Goal: Task Accomplishment & Management: Complete application form

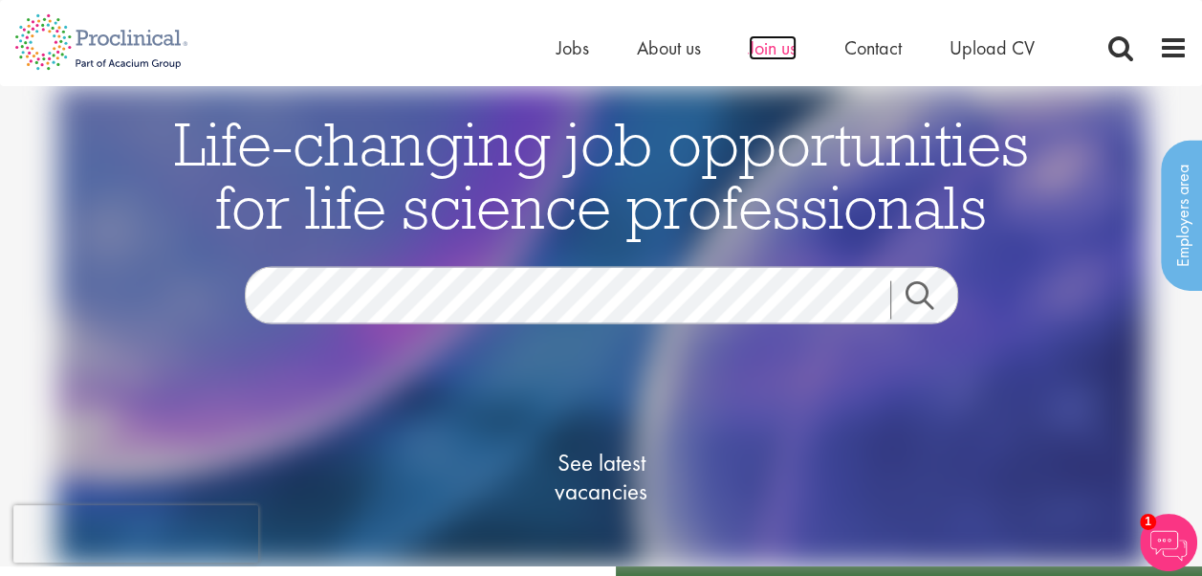
click at [782, 48] on span "Join us" at bounding box center [773, 47] width 48 height 25
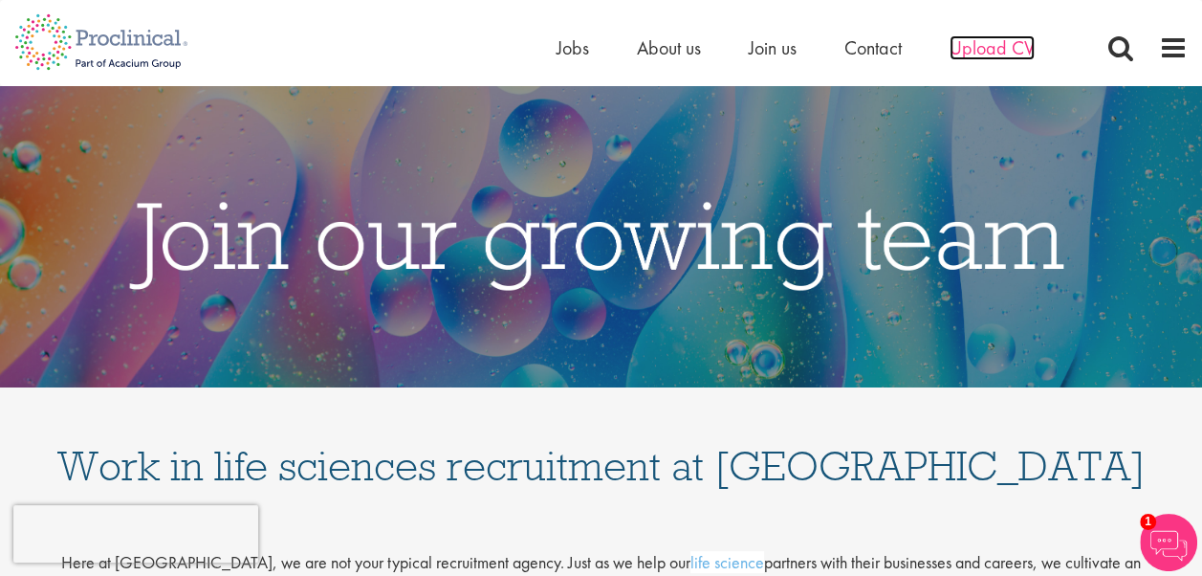
click at [1002, 50] on span "Upload CV" at bounding box center [992, 47] width 85 height 25
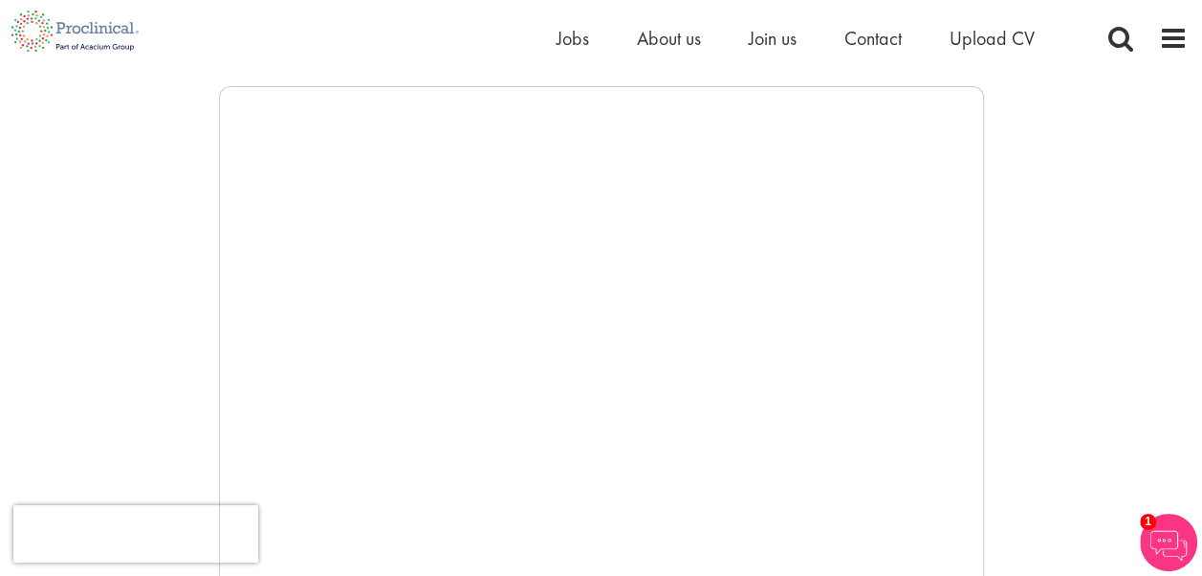
scroll to position [191, 0]
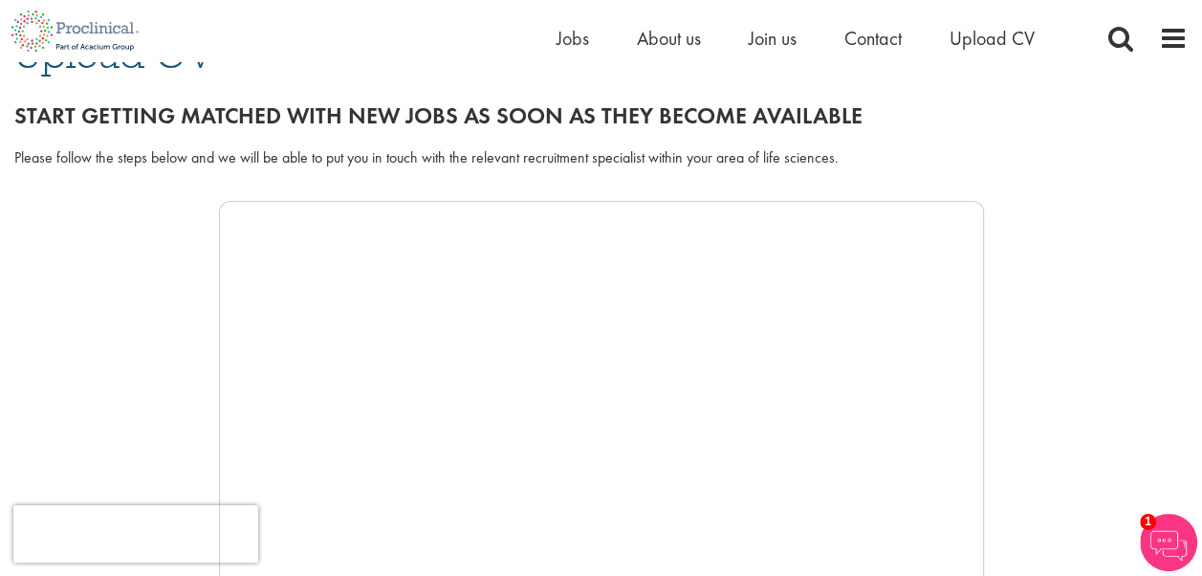
click at [144, 408] on div at bounding box center [601, 488] width 1174 height 574
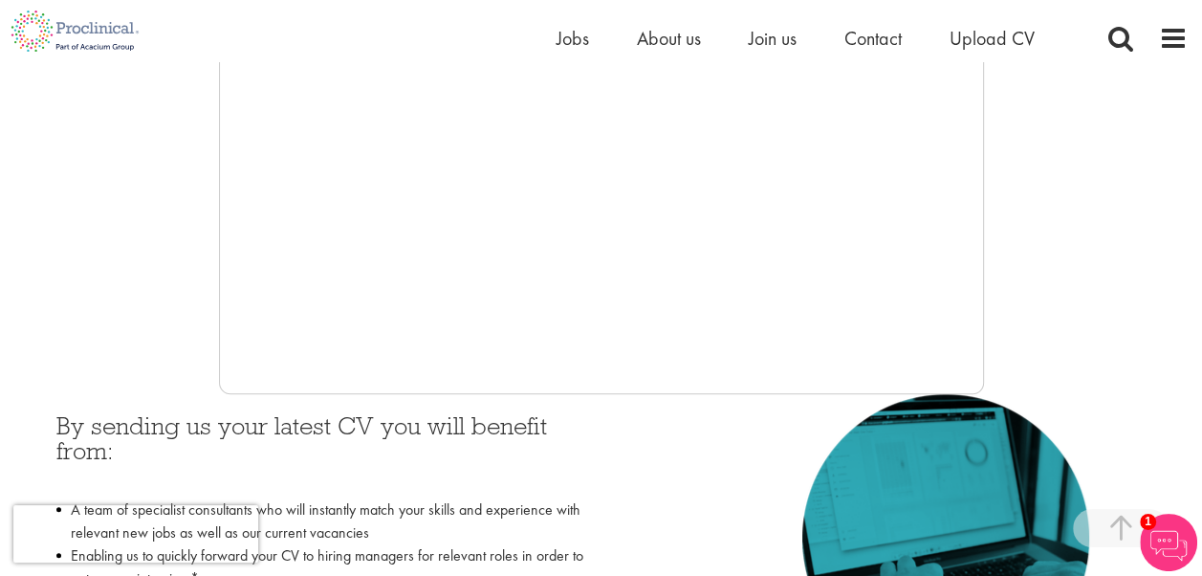
scroll to position [574, 0]
click at [158, 314] on div at bounding box center [601, 105] width 1174 height 574
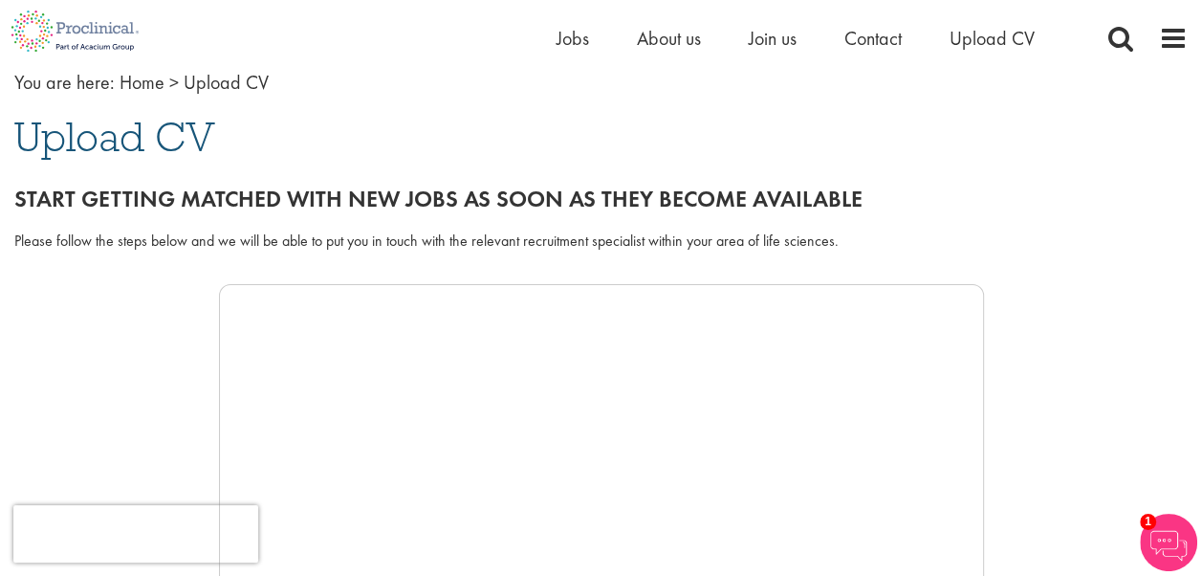
scroll to position [479, 0]
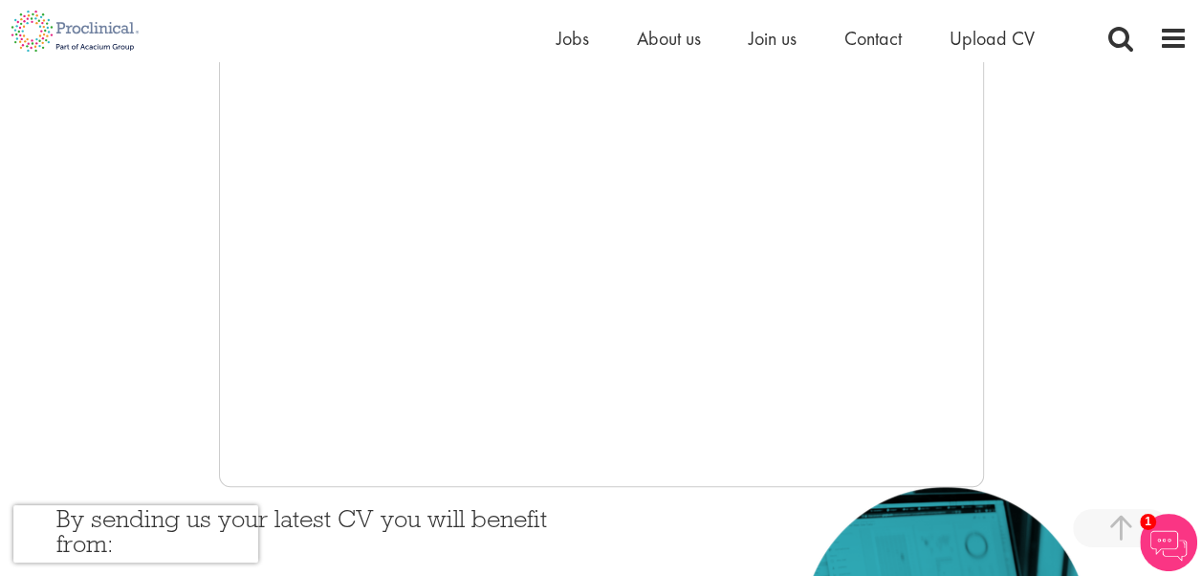
click at [174, 400] on div at bounding box center [601, 200] width 1174 height 574
click at [138, 423] on div at bounding box center [601, 200] width 1174 height 574
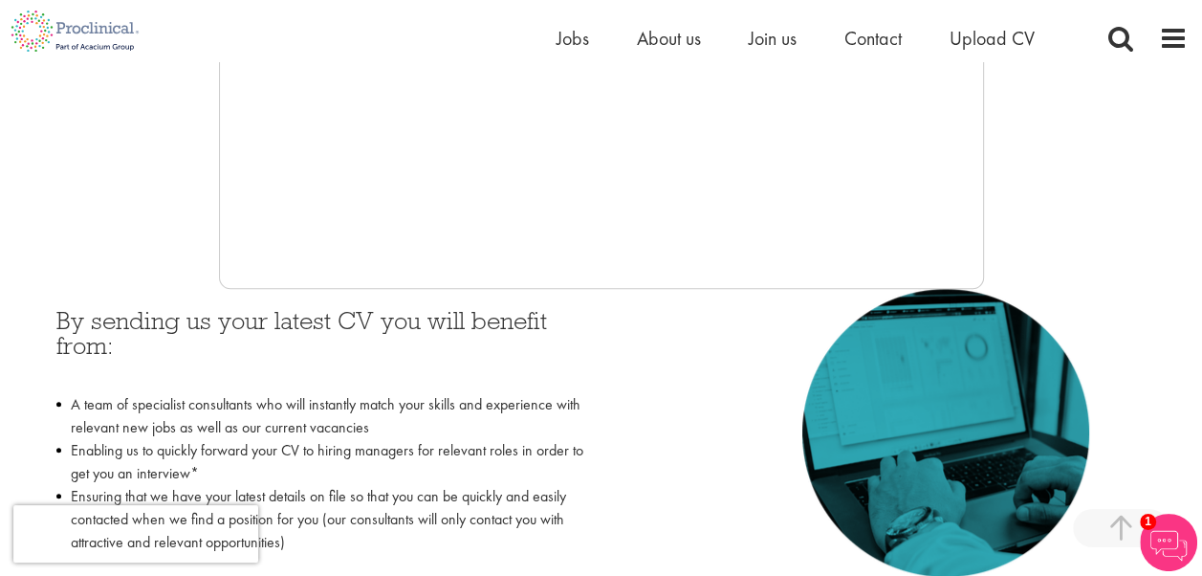
scroll to position [391, 0]
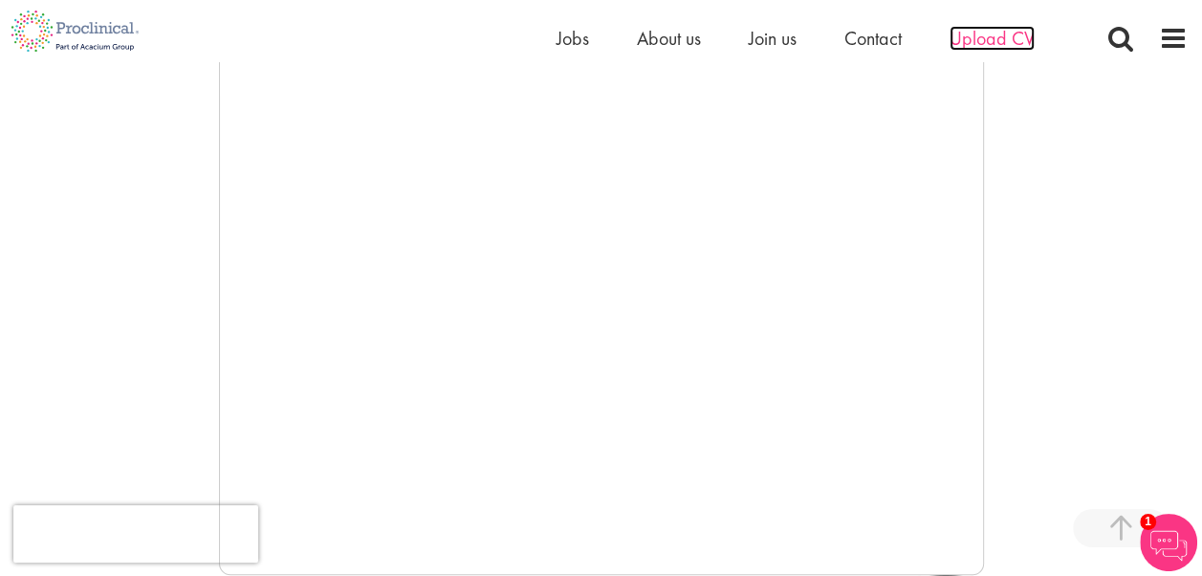
click at [990, 36] on span "Upload CV" at bounding box center [992, 38] width 85 height 25
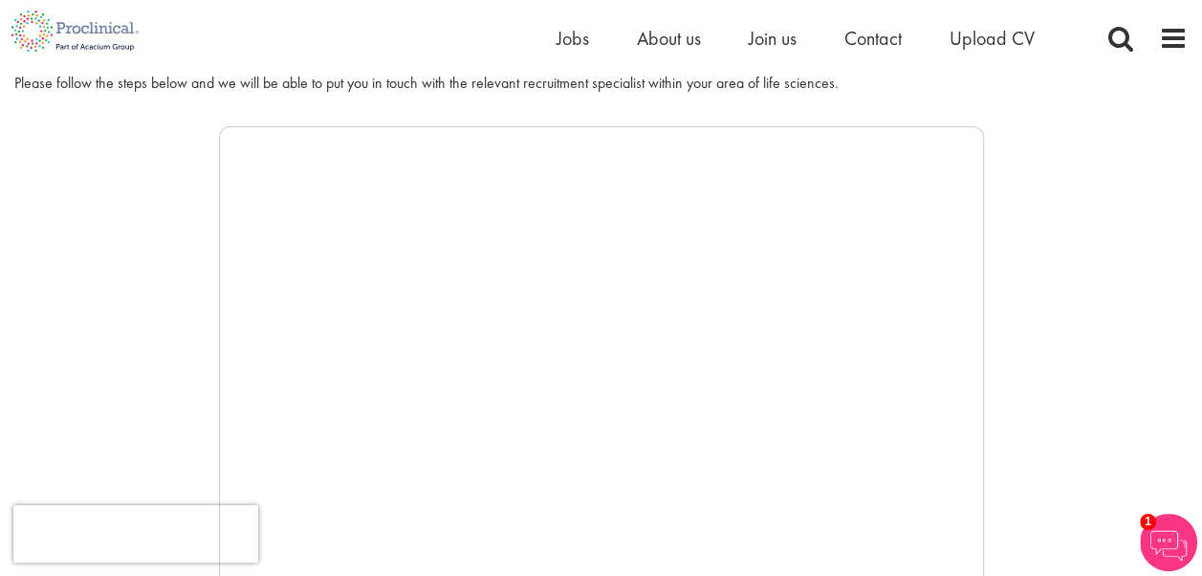
scroll to position [268, 0]
click at [1127, 278] on div at bounding box center [601, 411] width 1174 height 574
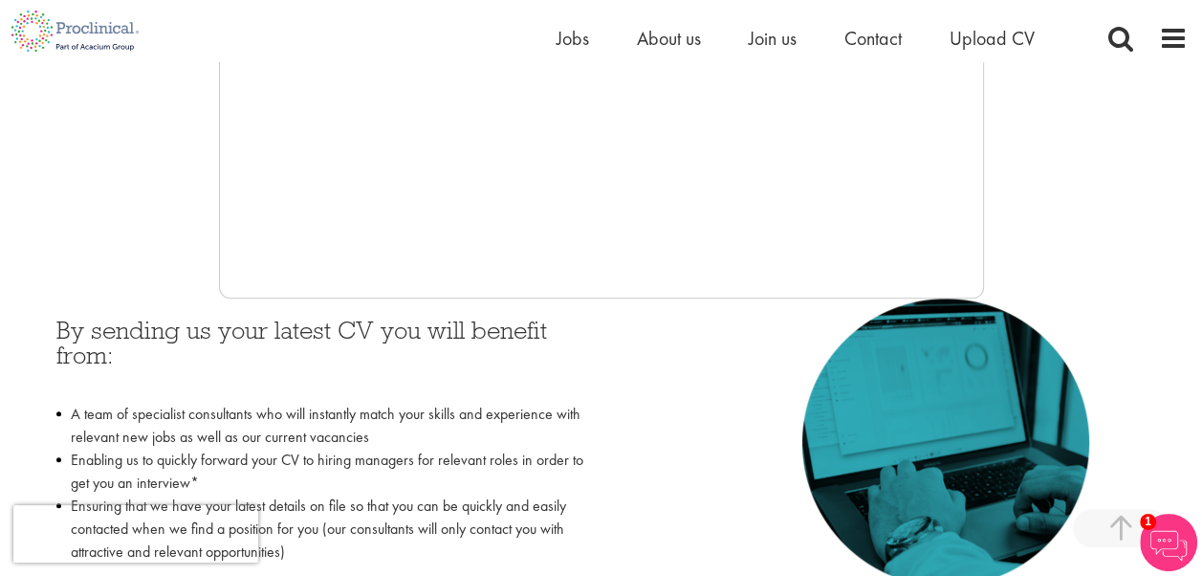
scroll to position [689, 0]
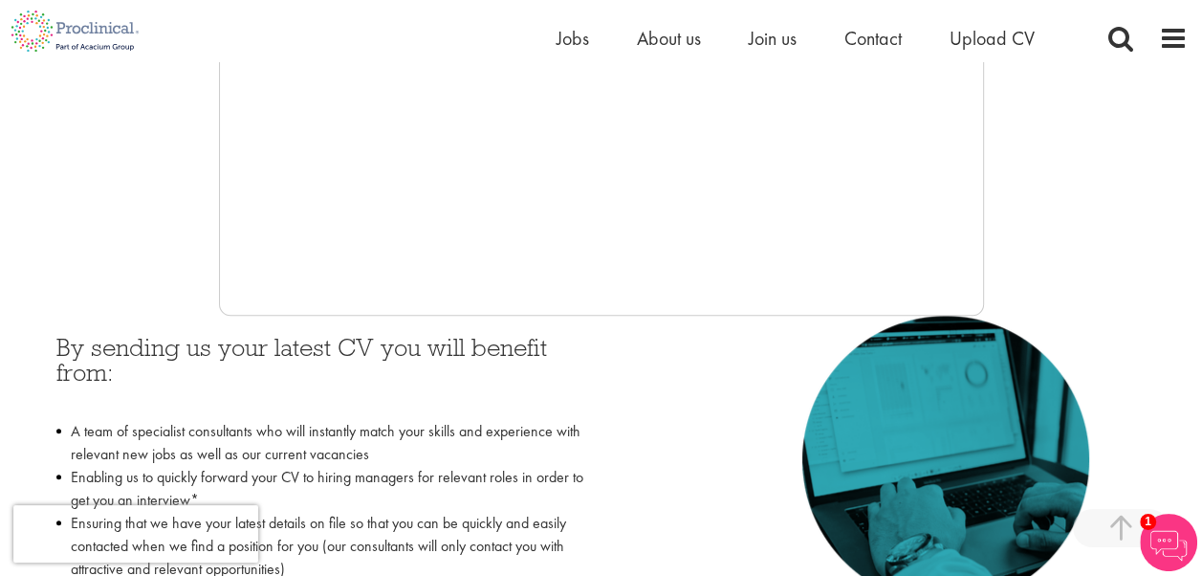
scroll to position [510, 0]
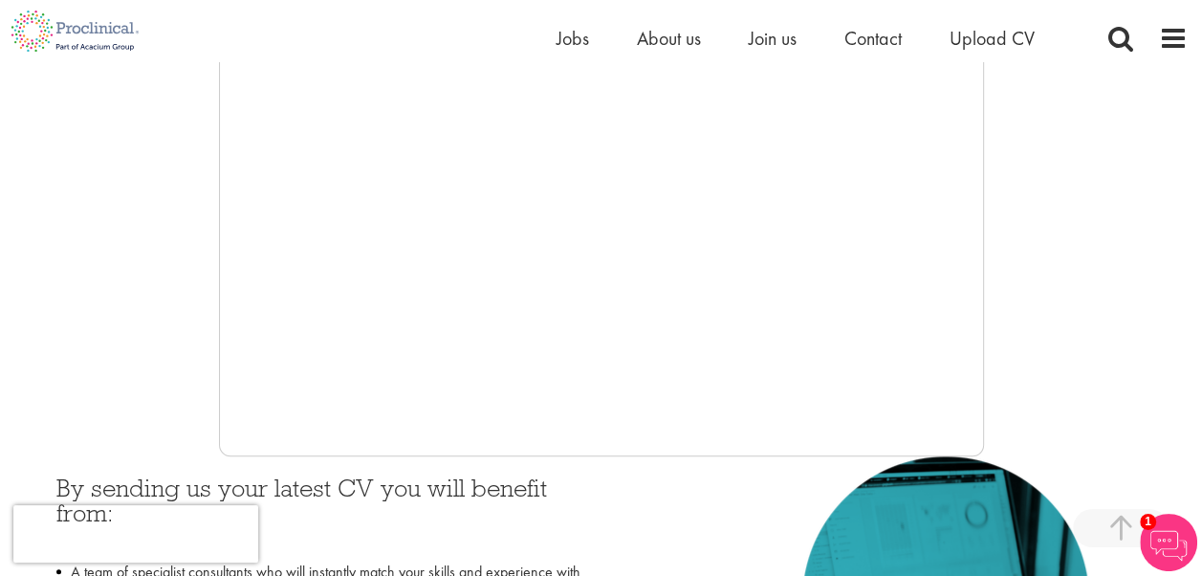
click at [107, 343] on div at bounding box center [601, 169] width 1174 height 574
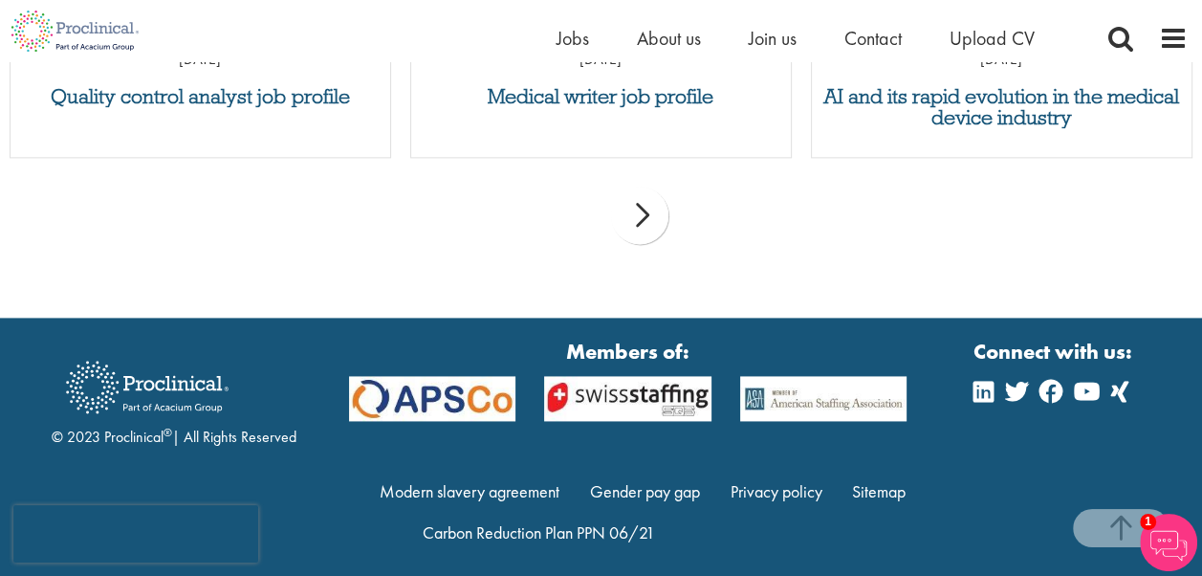
scroll to position [2206, 0]
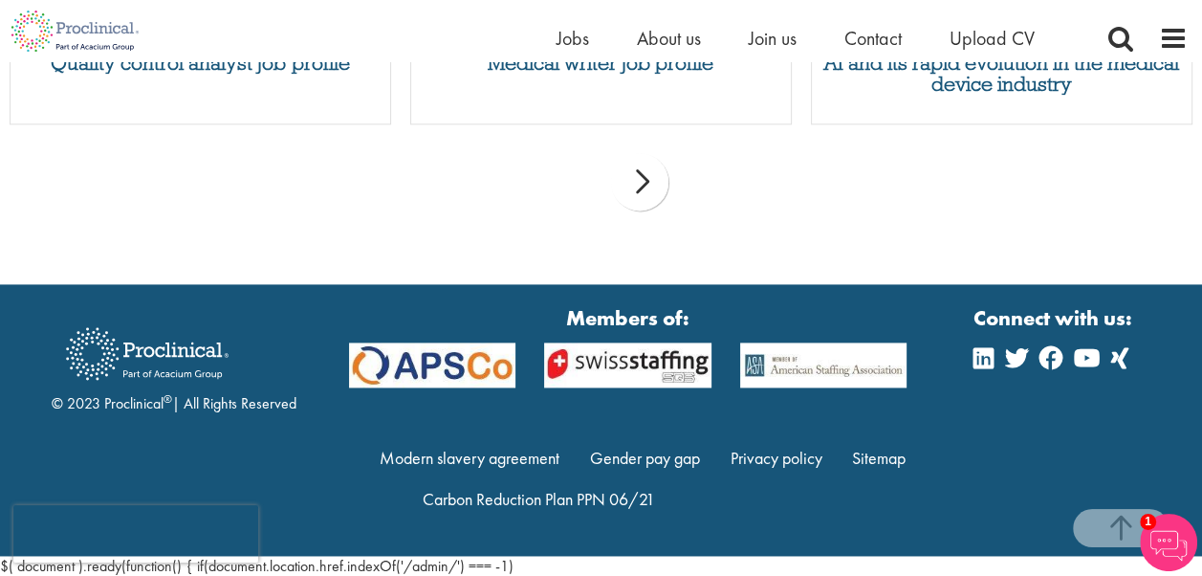
click at [47, 162] on div "prev next" at bounding box center [601, 184] width 1202 height 83
